Goal: Navigation & Orientation: Find specific page/section

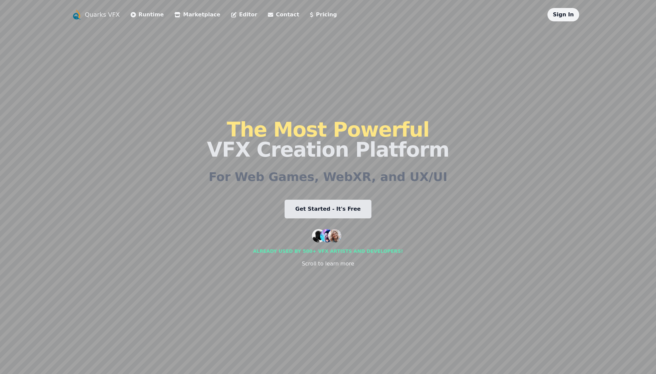
click at [191, 13] on link "Marketplace" at bounding box center [197, 15] width 46 height 8
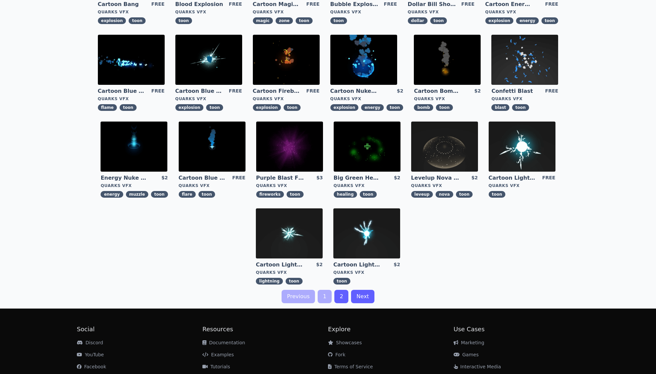
scroll to position [117, 0]
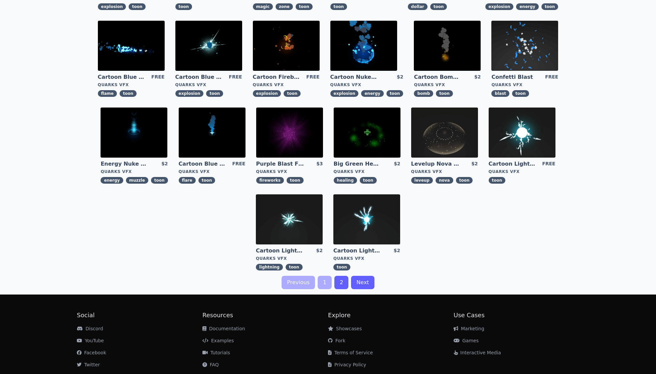
click at [342, 286] on link "2" at bounding box center [341, 282] width 14 height 13
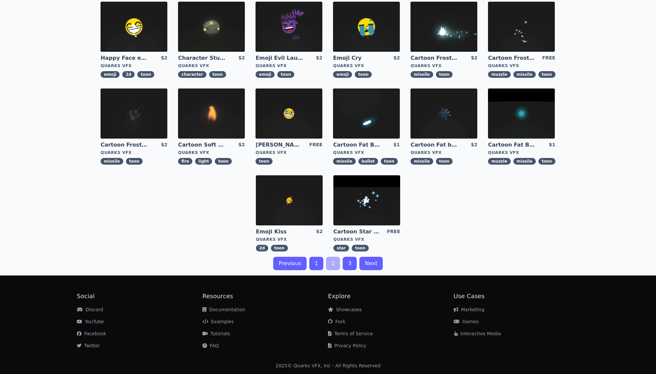
scroll to position [136, 0]
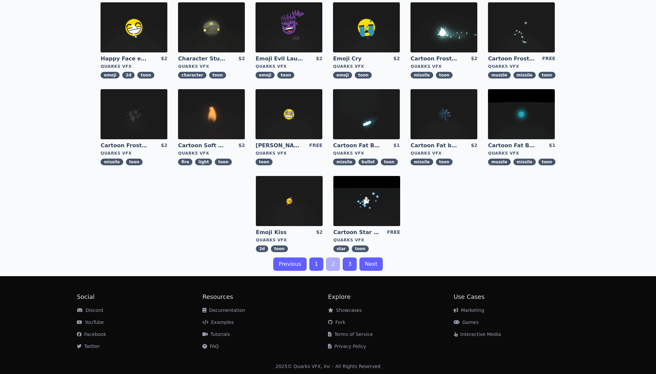
click at [317, 266] on link "1" at bounding box center [316, 263] width 14 height 13
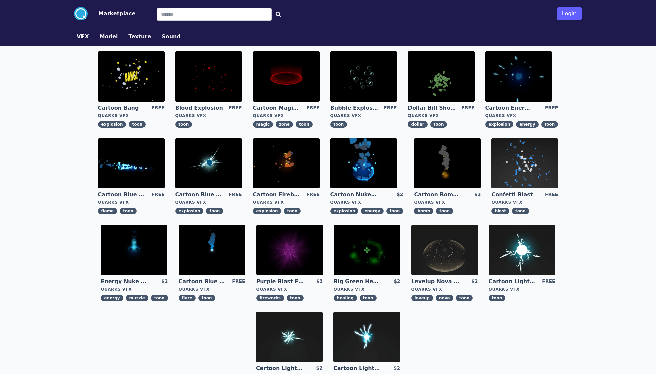
scroll to position [78, 0]
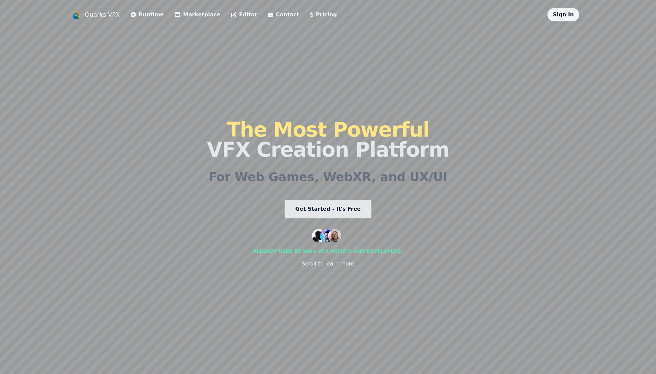
click at [174, 17] on icon at bounding box center [177, 14] width 6 height 5
click at [180, 17] on link "Marketplace" at bounding box center [197, 15] width 46 height 8
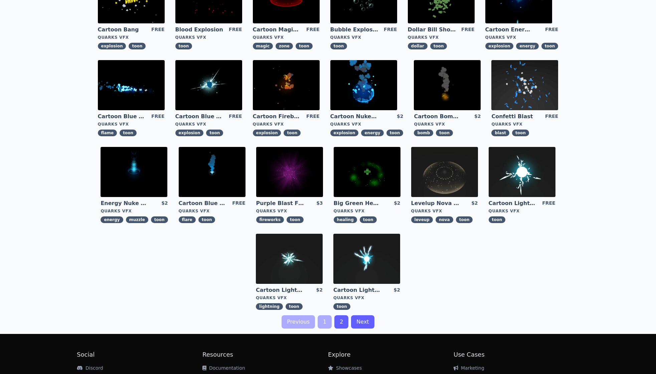
scroll to position [137, 0]
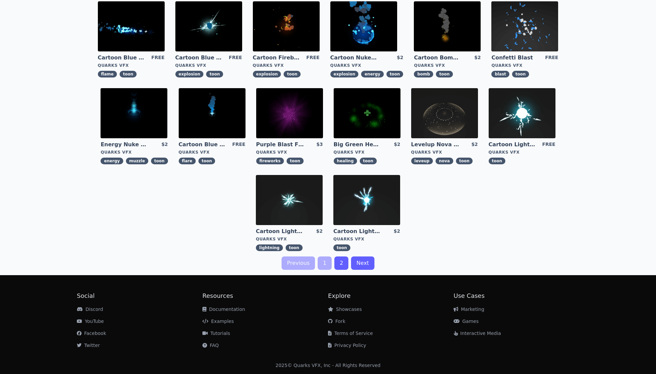
click at [342, 265] on link "2" at bounding box center [341, 262] width 14 height 13
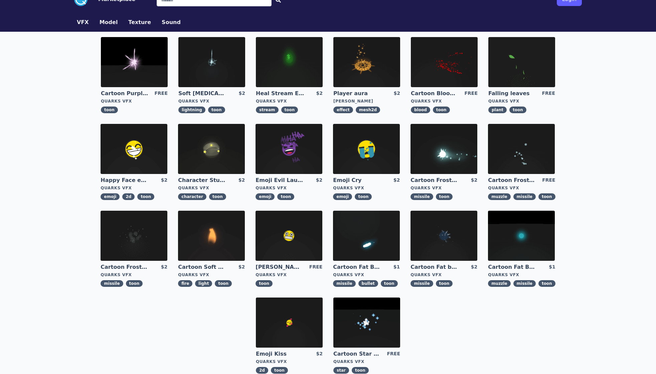
scroll to position [137, 0]
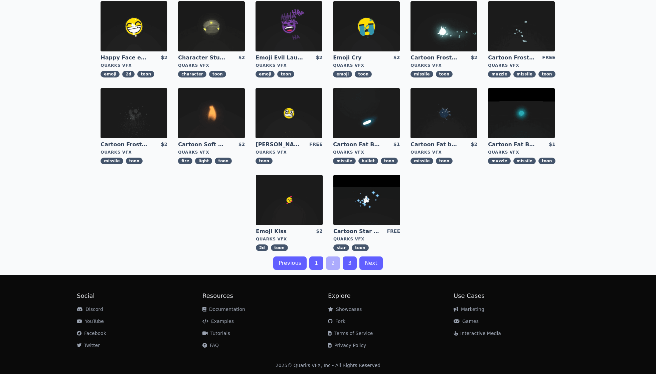
click at [344, 265] on link "3" at bounding box center [349, 262] width 14 height 13
